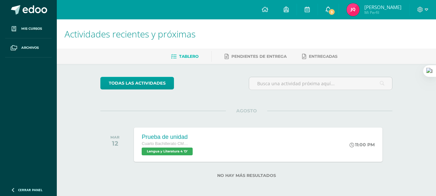
click at [338, 13] on link "3" at bounding box center [328, 9] width 21 height 19
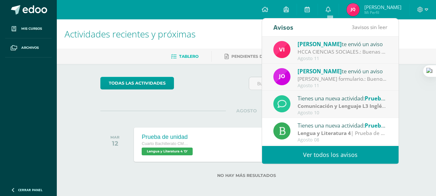
click at [331, 82] on div "[PERSON_NAME] formulario.: Buenos días jóvenes les comparto el siguiente link p…" at bounding box center [343, 78] width 90 height 7
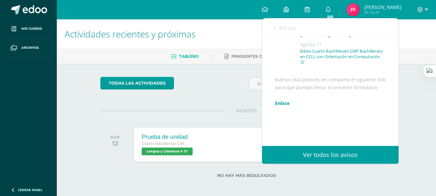
scroll to position [69, 0]
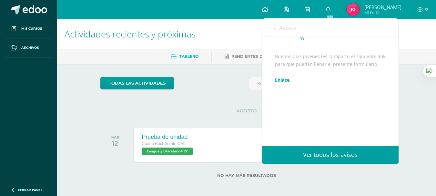
click at [279, 80] on link "Enlace" at bounding box center [282, 80] width 15 height 6
click at [282, 32] on link "Avisos" at bounding box center [284, 27] width 23 height 18
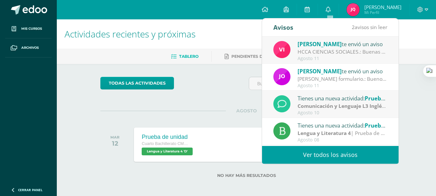
click at [298, 63] on div "Vivian te envió un aviso HCCA CIENCIAS SOCIALES.: Buenas tardes a todos, un gus…" at bounding box center [330, 49] width 137 height 27
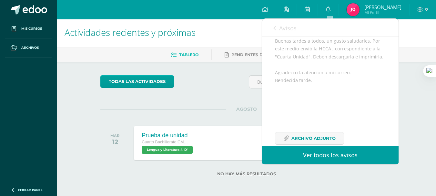
scroll to position [0, 0]
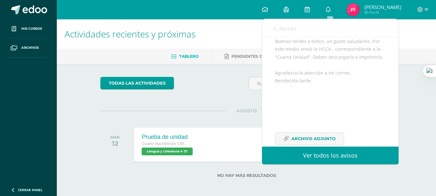
click at [281, 33] on link "Avisos" at bounding box center [284, 28] width 23 height 18
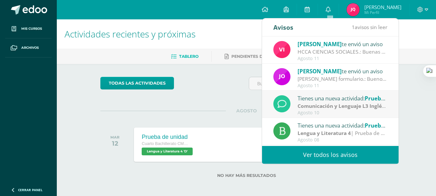
click at [335, 110] on div "Comunicación y Lenguaje L3 Inglés | Prueba de Logro" at bounding box center [343, 105] width 90 height 7
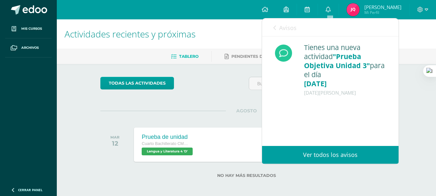
click at [288, 27] on span "Avisos" at bounding box center [287, 28] width 17 height 8
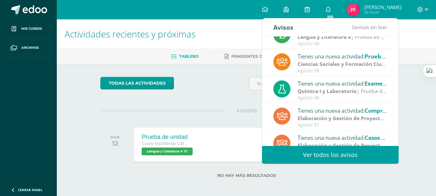
scroll to position [107, 0]
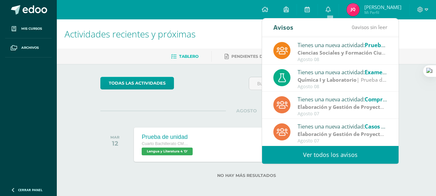
click at [315, 86] on div "Agosto 08" at bounding box center [343, 86] width 90 height 5
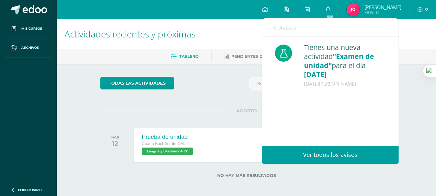
click at [283, 31] on span "Avisos" at bounding box center [287, 28] width 17 height 8
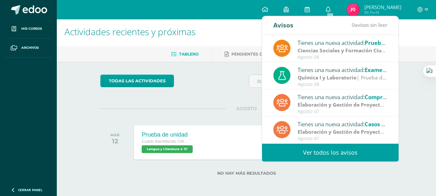
scroll to position [3, 0]
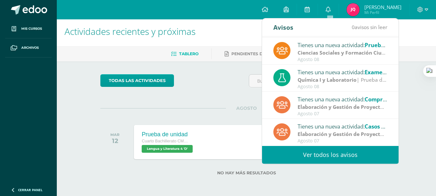
click at [322, 148] on link "Ver todos los avisos" at bounding box center [330, 155] width 137 height 18
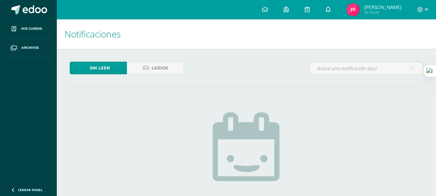
click at [333, 16] on link at bounding box center [328, 9] width 21 height 19
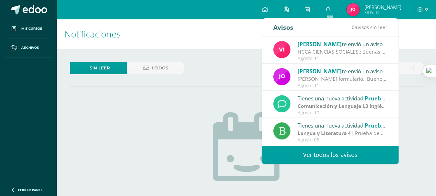
click at [323, 157] on link "Ver todos los avisos" at bounding box center [330, 155] width 137 height 18
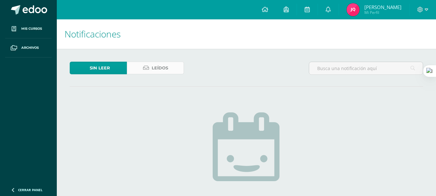
click at [141, 69] on link "Leídos" at bounding box center [155, 68] width 57 height 13
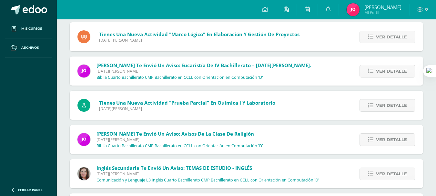
scroll to position [413, 0]
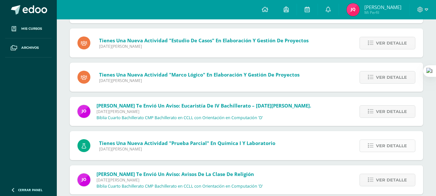
click at [370, 144] on icon at bounding box center [370, 145] width 5 height 5
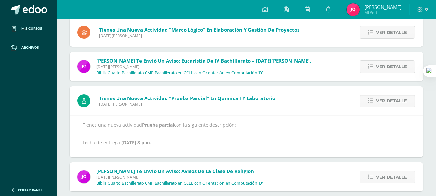
scroll to position [478, 0]
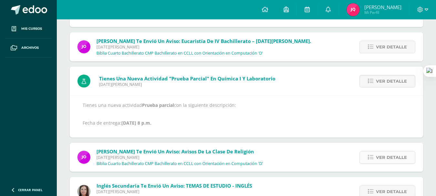
click at [383, 152] on span "Ver detalle" at bounding box center [391, 157] width 31 height 12
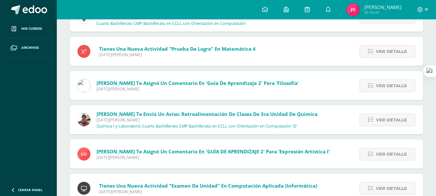
scroll to position [897, 0]
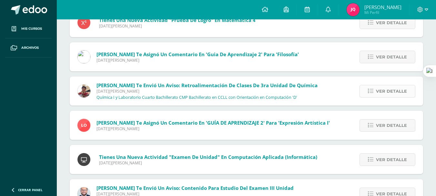
click at [377, 87] on span "Ver detalle" at bounding box center [391, 91] width 31 height 12
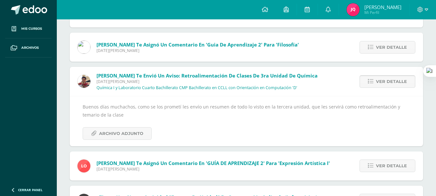
scroll to position [741, 0]
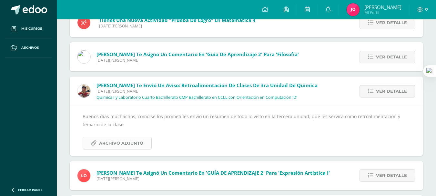
click at [128, 141] on span "Archivo Adjunto" at bounding box center [121, 143] width 44 height 12
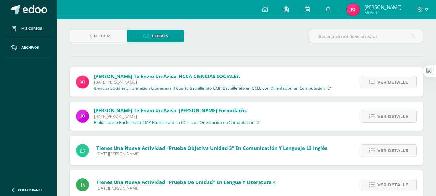
scroll to position [32, 0]
click at [392, 86] on span "Ver detalle" at bounding box center [392, 82] width 31 height 12
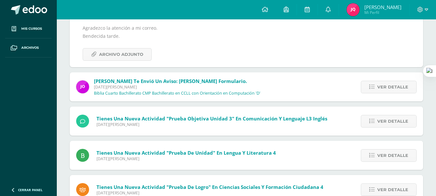
scroll to position [129, 0]
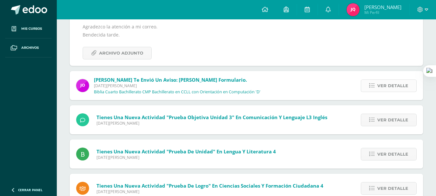
click at [383, 89] on span "Ver detalle" at bounding box center [392, 86] width 31 height 12
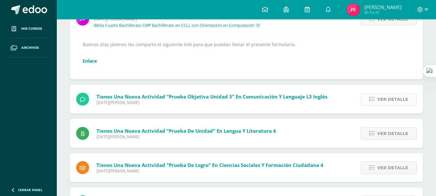
click at [382, 99] on span "Ver detalle" at bounding box center [392, 99] width 31 height 12
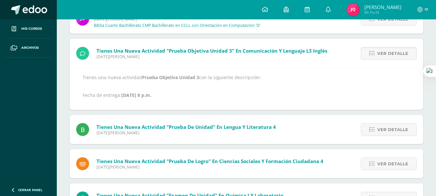
click at [43, 5] on span at bounding box center [35, 10] width 25 height 10
